Goal: Information Seeking & Learning: Learn about a topic

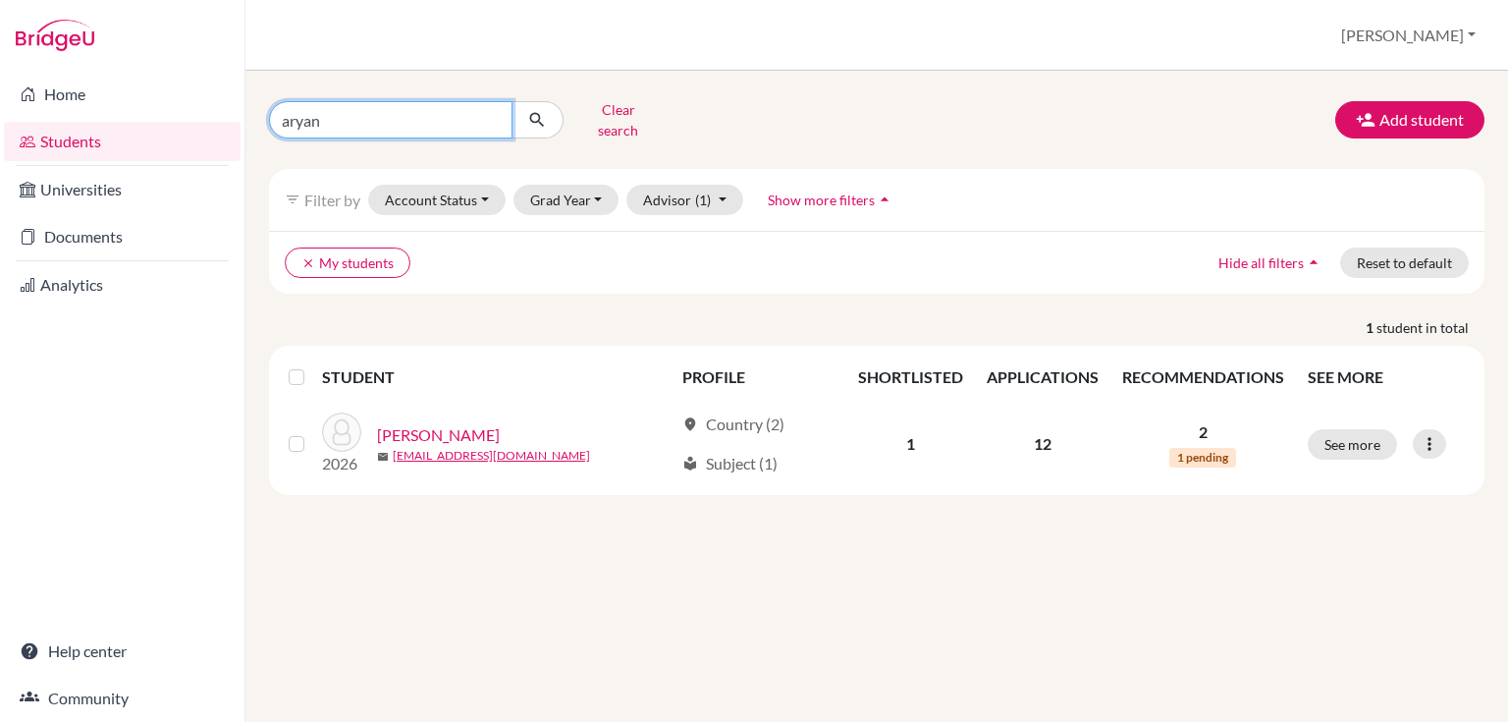
drag, startPoint x: 342, startPoint y: 108, endPoint x: 251, endPoint y: 110, distance: 90.4
click at [251, 110] on div "aryan Clear search Add student filter_list Filter by Account Status Active acco…" at bounding box center [876, 396] width 1263 height 651
type input "rohan"
click button "submit" at bounding box center [538, 119] width 52 height 37
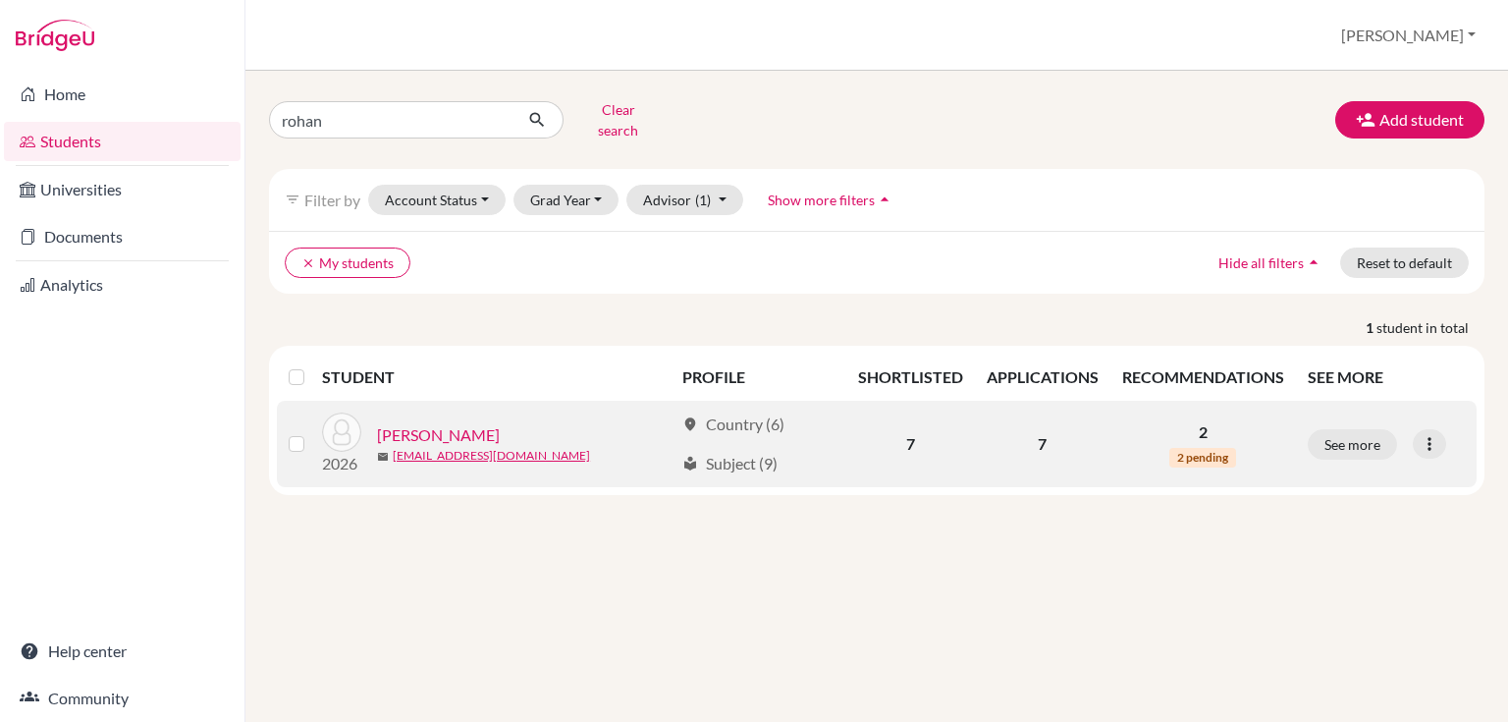
click at [401, 423] on link "[PERSON_NAME]" at bounding box center [438, 435] width 123 height 24
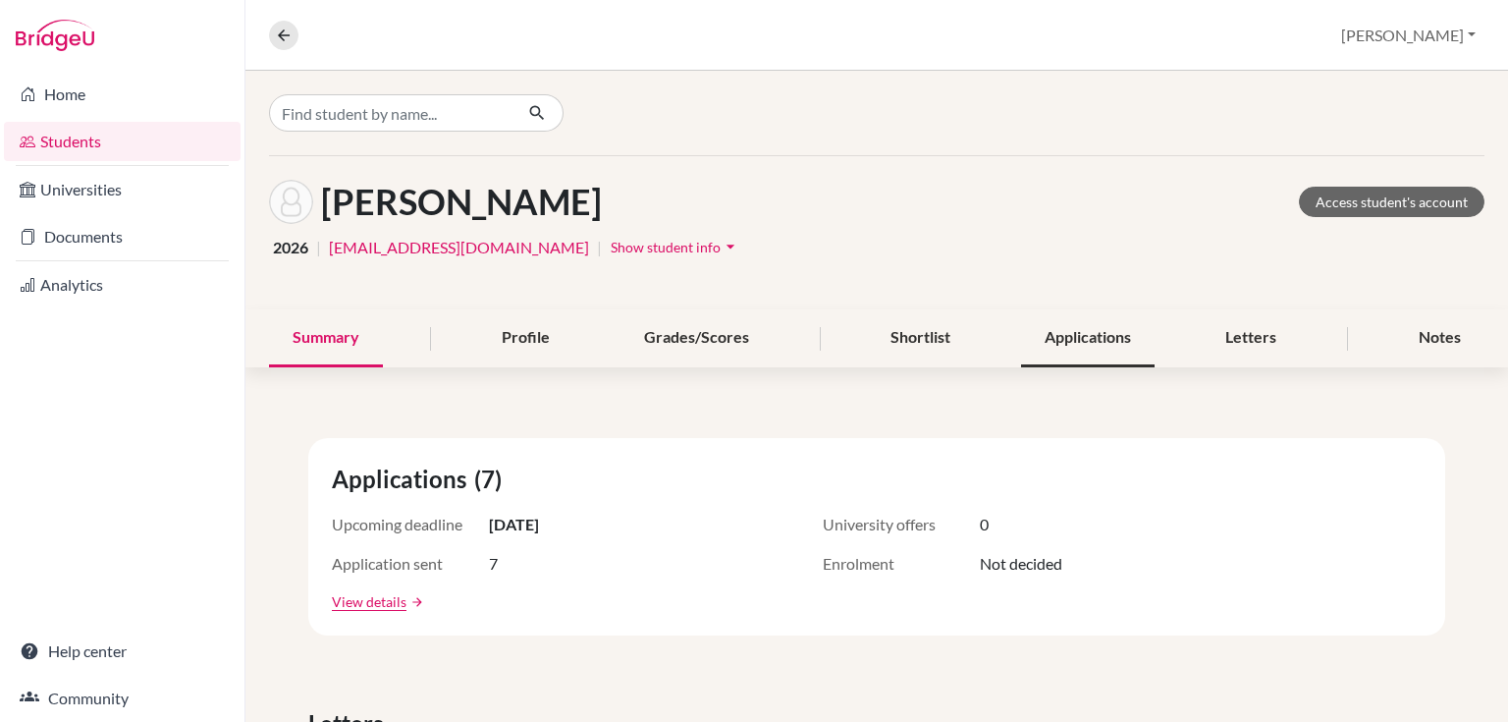
click at [1042, 331] on div "Applications" at bounding box center [1088, 338] width 134 height 58
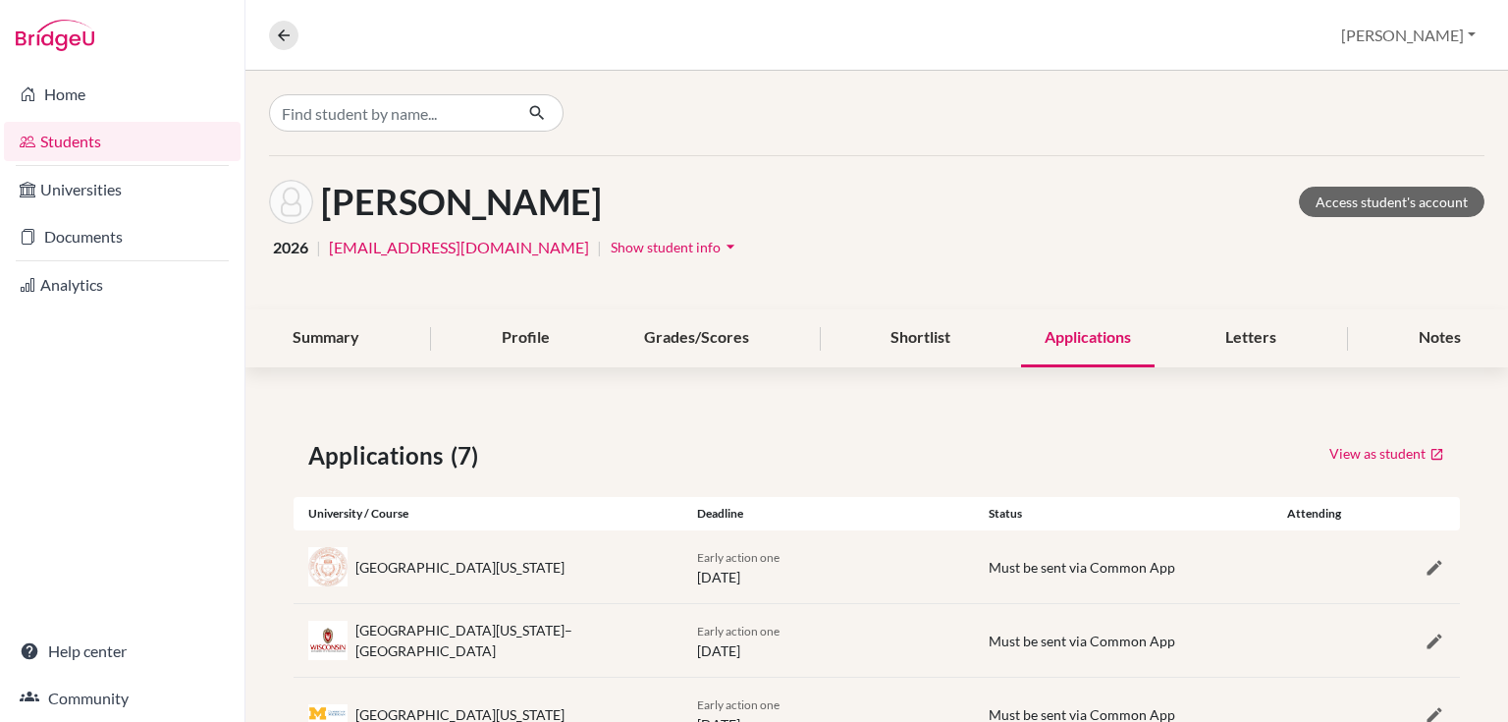
scroll to position [157, 0]
